Goal: Information Seeking & Learning: Stay updated

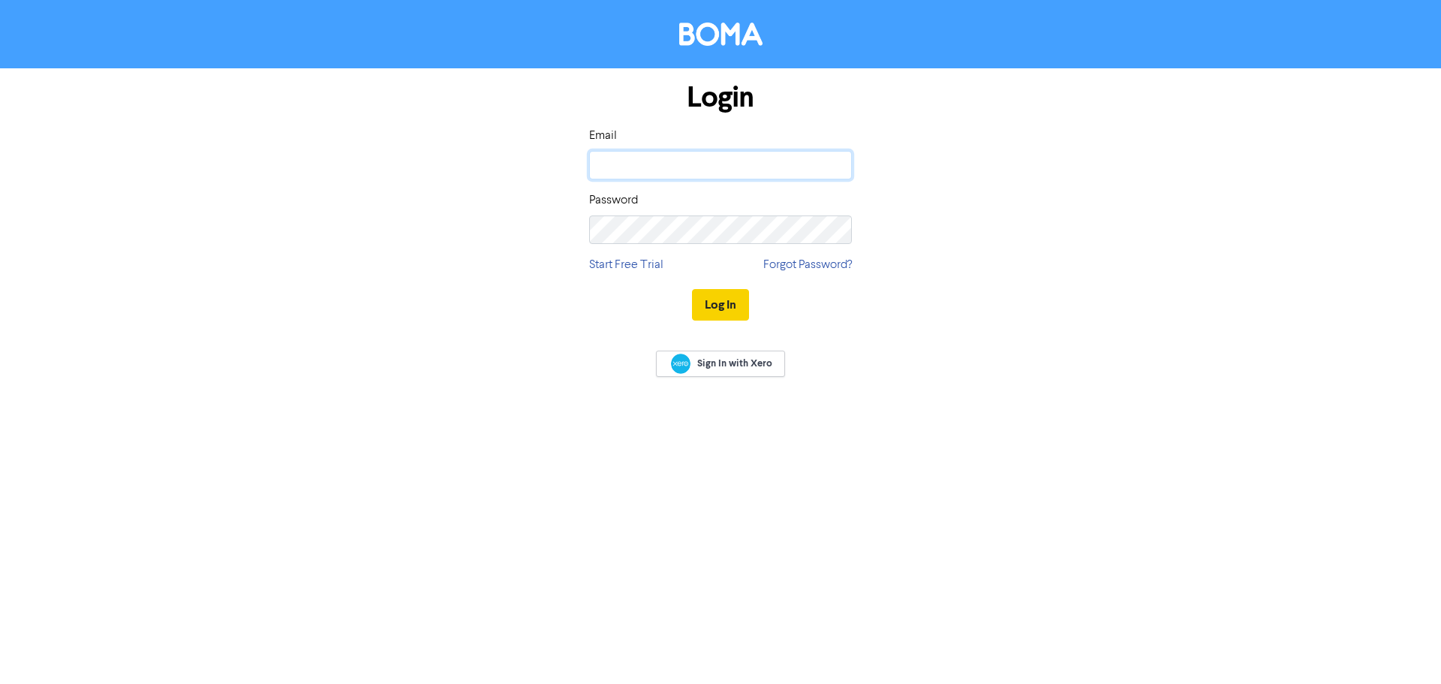
type input "grace@pkfboi.nz"
click at [721, 311] on button "Log In" at bounding box center [720, 305] width 57 height 32
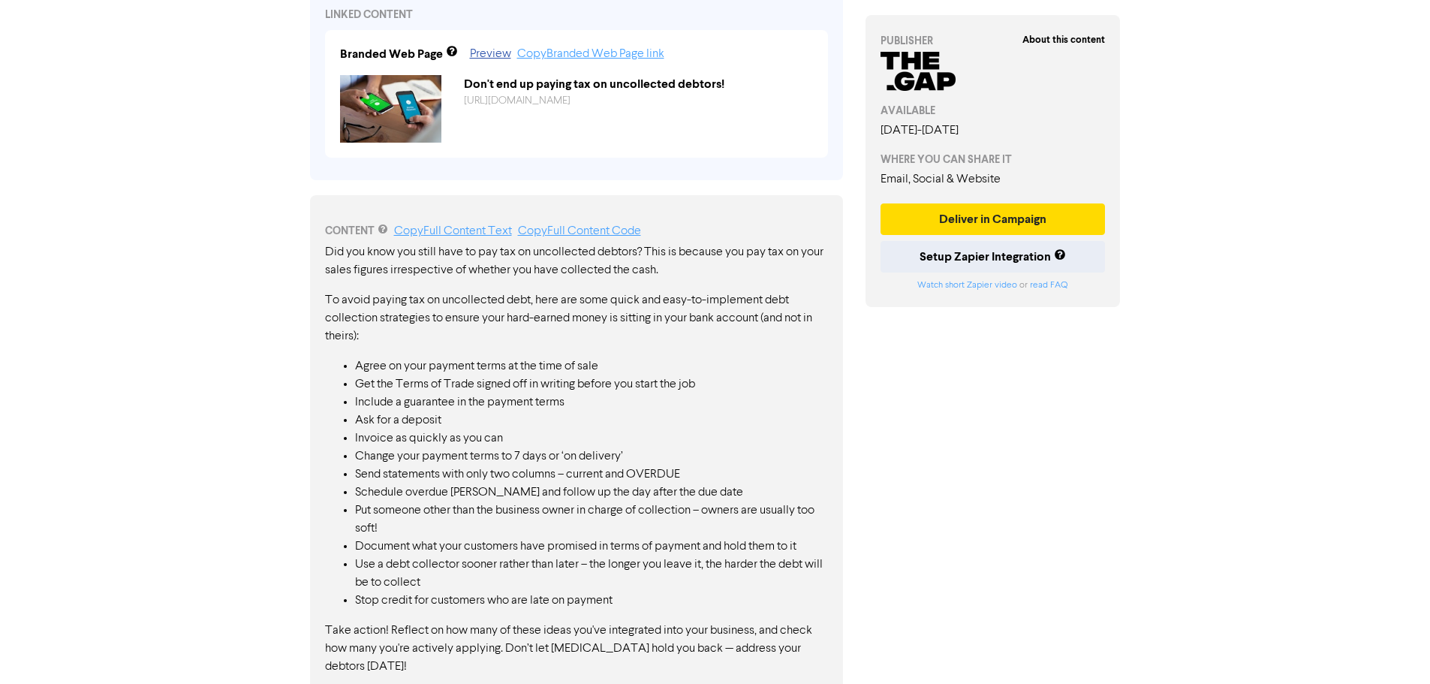
scroll to position [575, 0]
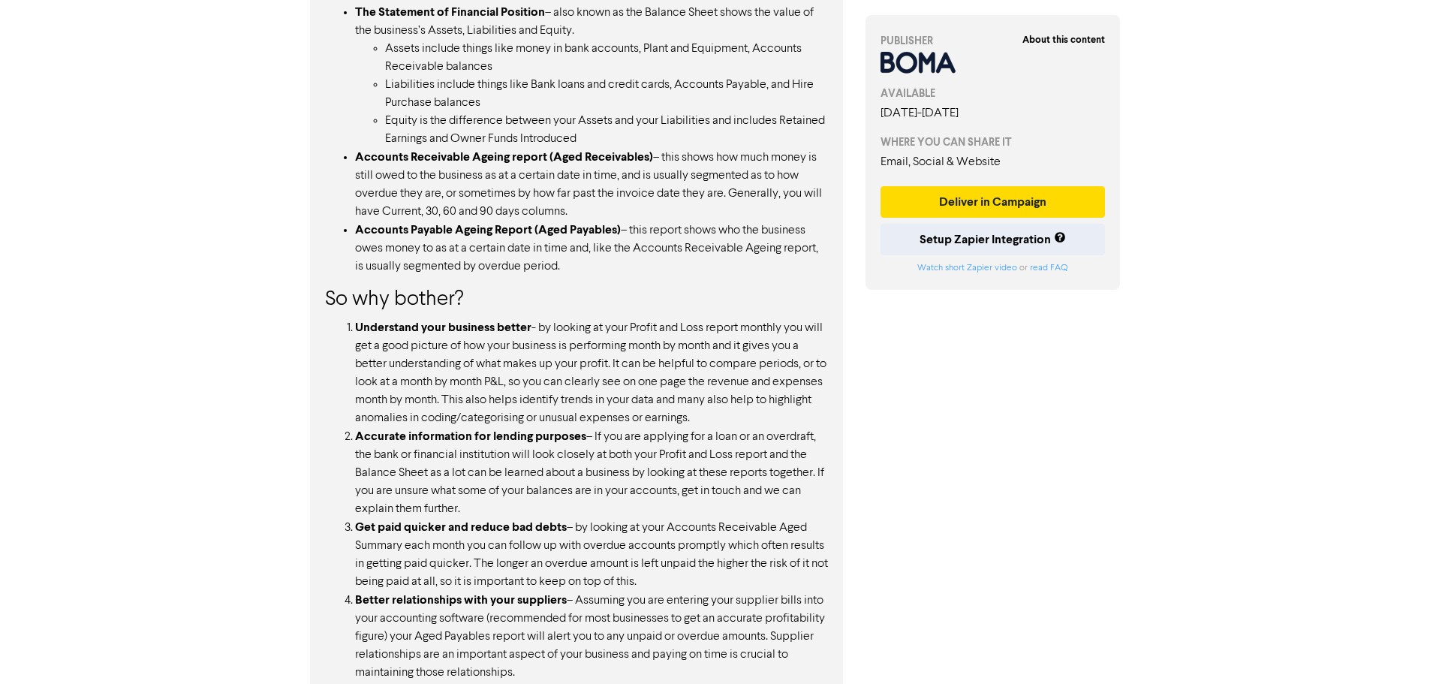
scroll to position [1126, 0]
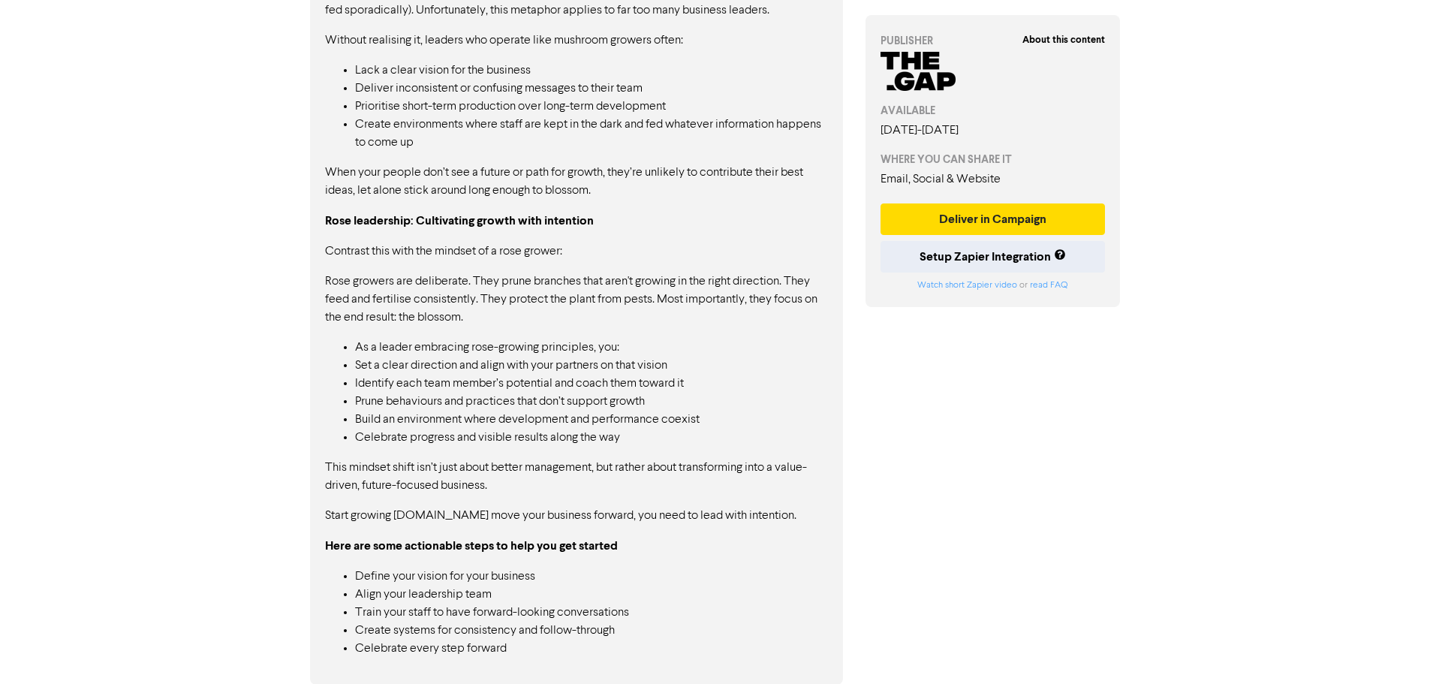
scroll to position [977, 0]
